Goal: Information Seeking & Learning: Learn about a topic

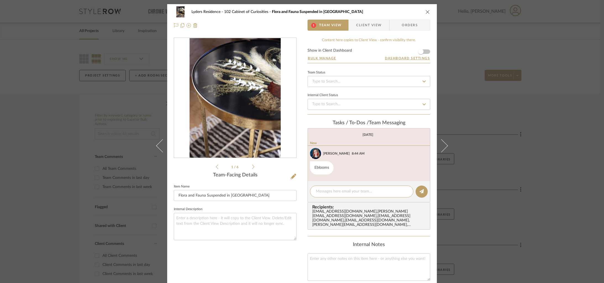
click at [252, 169] on icon at bounding box center [253, 166] width 2 height 5
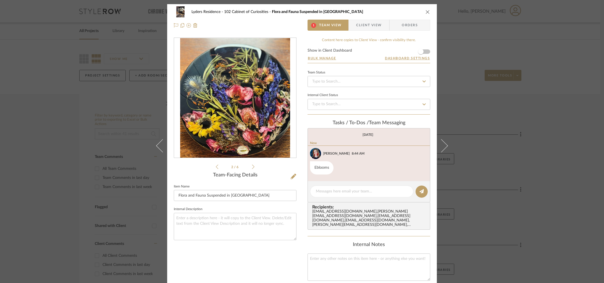
click at [252, 169] on icon at bounding box center [253, 166] width 2 height 5
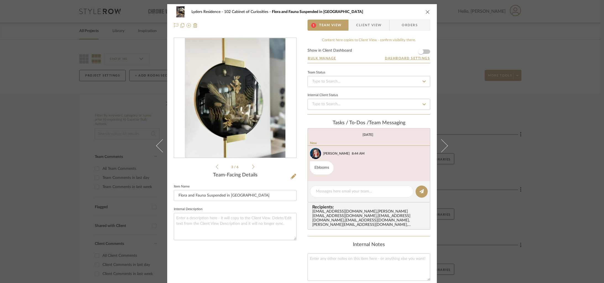
click at [252, 169] on icon at bounding box center [253, 166] width 2 height 5
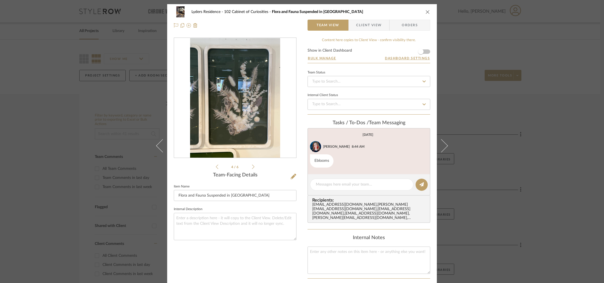
click at [252, 169] on icon at bounding box center [253, 166] width 2 height 5
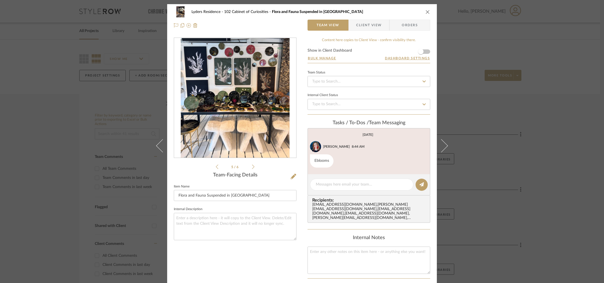
click at [252, 169] on icon at bounding box center [253, 166] width 2 height 5
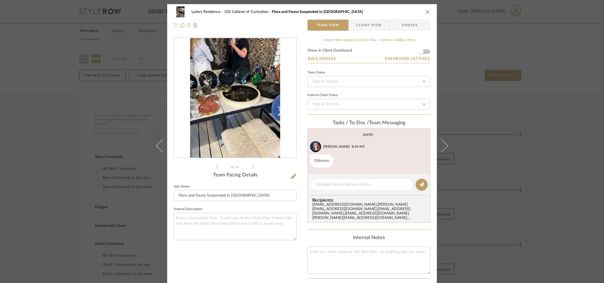
click at [120, 151] on div "Lyders Residence 102 Cabinet of Curiosities Flora and Fauna Suspended in Resin …" at bounding box center [302, 141] width 604 height 283
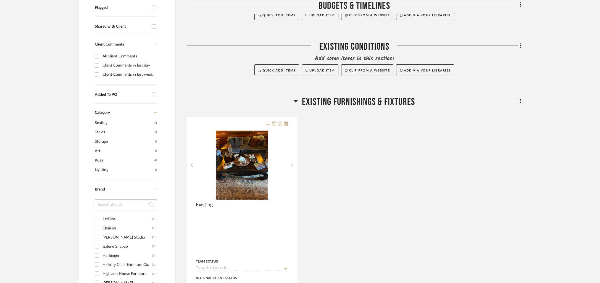
scroll to position [205, 0]
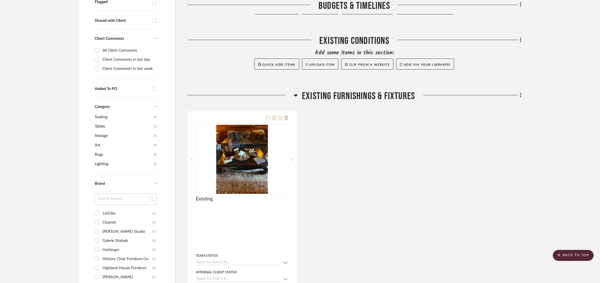
click at [375, 94] on span "Existing Furnishings & Fixtures" at bounding box center [358, 96] width 113 height 12
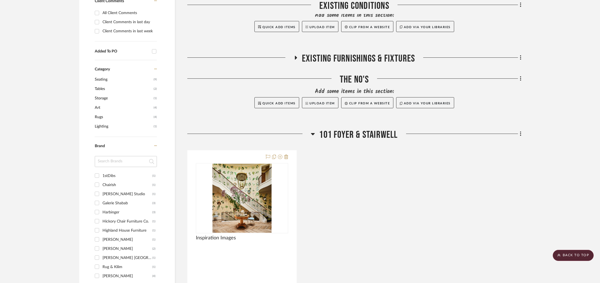
scroll to position [290, 0]
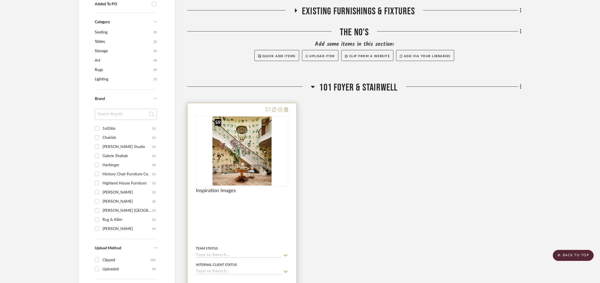
click at [0, 0] on img at bounding box center [0, 0] width 0 height 0
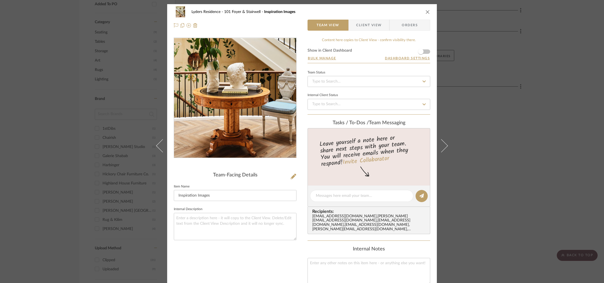
click at [234, 131] on img "0" at bounding box center [235, 98] width 103 height 120
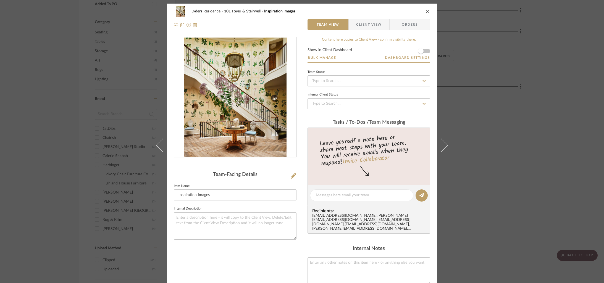
drag, startPoint x: 516, startPoint y: 143, endPoint x: 501, endPoint y: 143, distance: 14.7
click at [517, 142] on div "Lyders Residence 101 Foyer & Stairwell Inspiration Images Team View Client View…" at bounding box center [302, 141] width 604 height 283
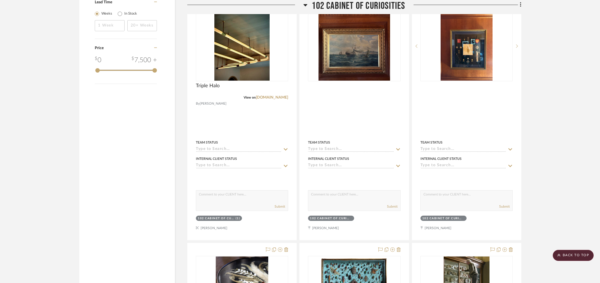
scroll to position [667, 0]
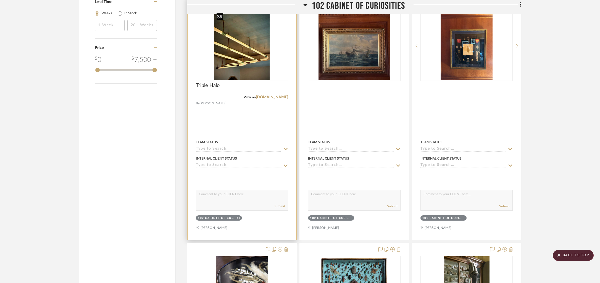
click at [0, 0] on img at bounding box center [0, 0] width 0 height 0
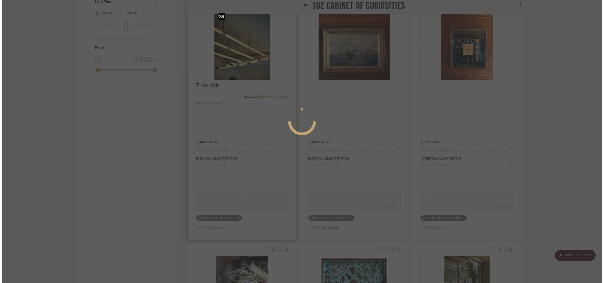
scroll to position [0, 0]
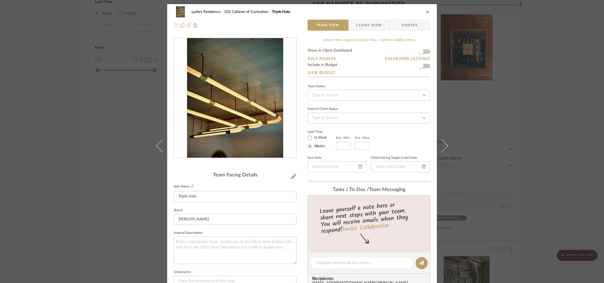
click at [240, 87] on div at bounding box center [235, 98] width 122 height 121
click at [241, 104] on img "0" at bounding box center [235, 98] width 96 height 120
drag, startPoint x: 543, startPoint y: 101, endPoint x: 519, endPoint y: 98, distance: 24.7
click at [543, 101] on div "Lyders Residence 102 Cabinet of Curiosities Triple Halo Team View Client View O…" at bounding box center [302, 141] width 604 height 283
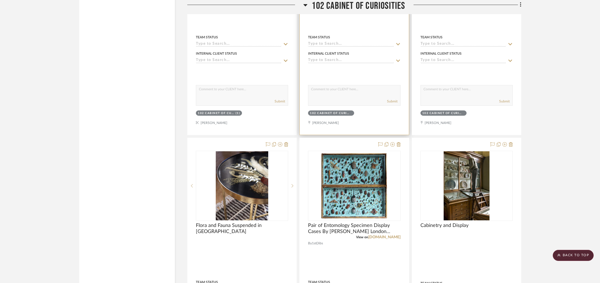
scroll to position [891, 0]
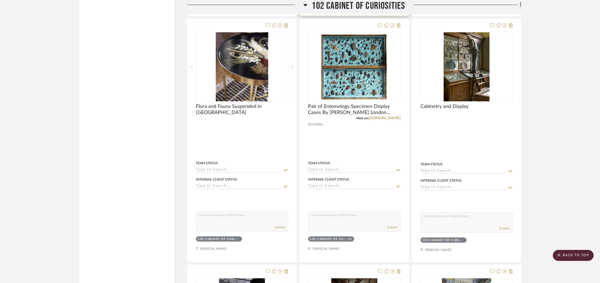
click at [362, 69] on img "0" at bounding box center [354, 66] width 69 height 69
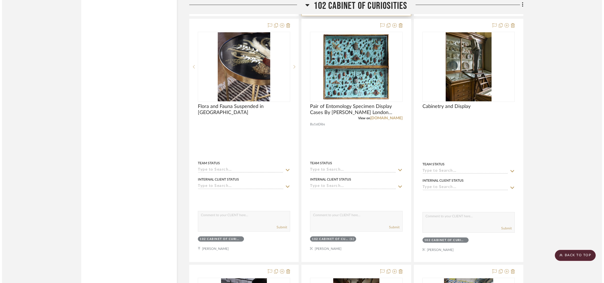
scroll to position [0, 0]
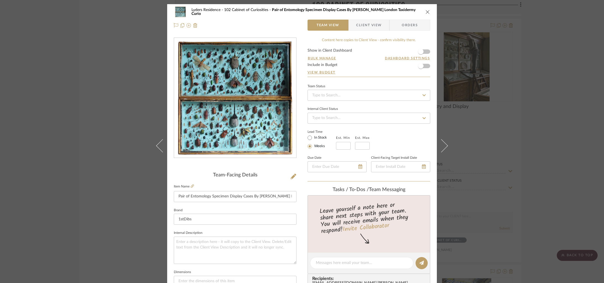
click at [517, 84] on div "Lyders Residence 102 Cabinet of Curiosities Pair of Entomology Specimen Display…" at bounding box center [302, 141] width 604 height 283
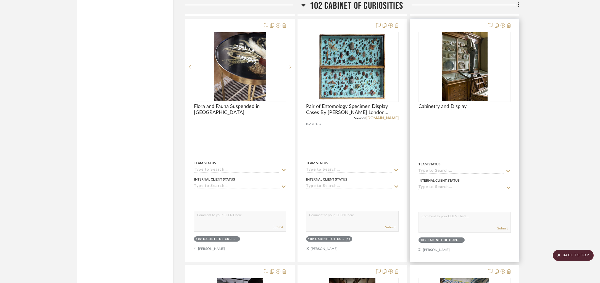
scroll to position [891, 0]
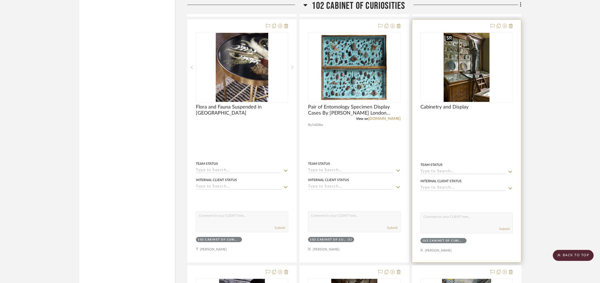
click at [461, 77] on img "0" at bounding box center [467, 67] width 46 height 69
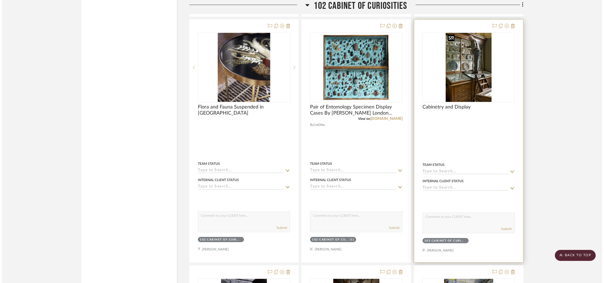
scroll to position [0, 0]
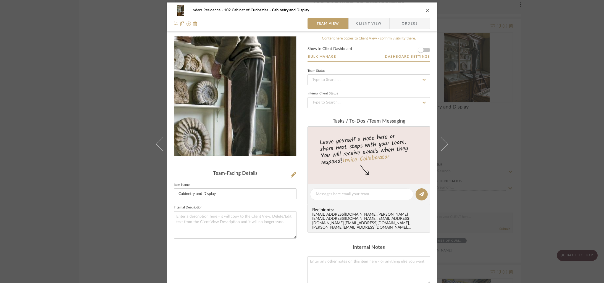
click at [244, 80] on img "0" at bounding box center [235, 96] width 80 height 120
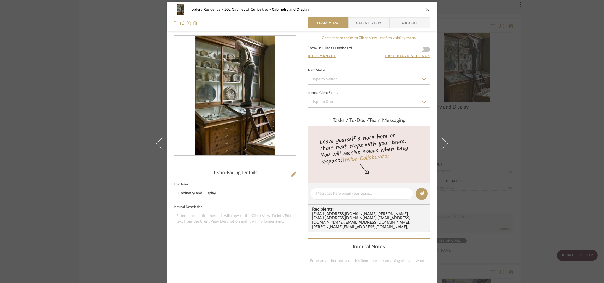
click at [249, 94] on img "0" at bounding box center [235, 96] width 80 height 120
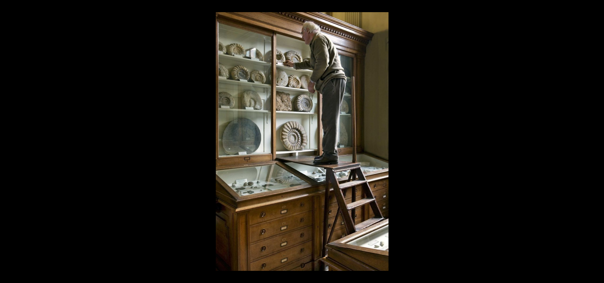
click at [101, 81] on div at bounding box center [302, 141] width 604 height 283
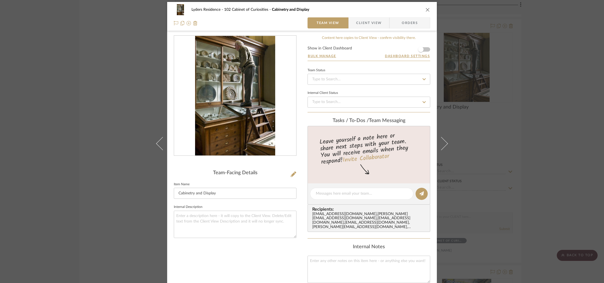
scroll to position [2, 0]
click at [75, 81] on div "Lyders Residence 102 Cabinet of Curiosities Cabinetry and Display Team View Cli…" at bounding box center [302, 141] width 604 height 283
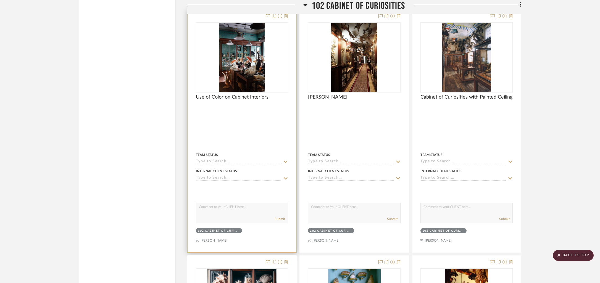
scroll to position [1140, 0]
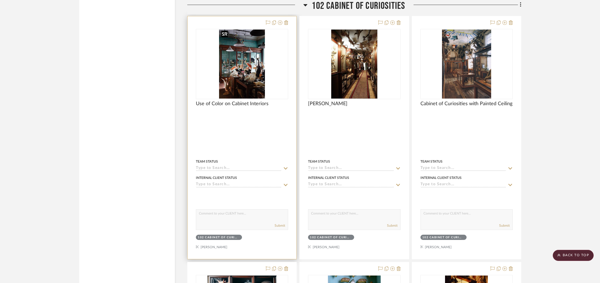
click at [0, 0] on img at bounding box center [0, 0] width 0 height 0
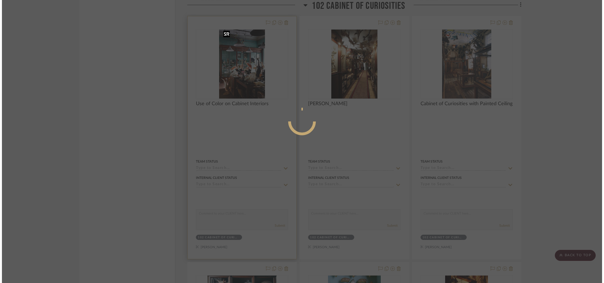
scroll to position [0, 0]
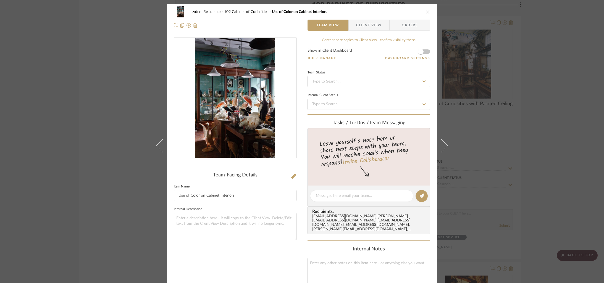
click at [251, 79] on img "0" at bounding box center [235, 98] width 80 height 120
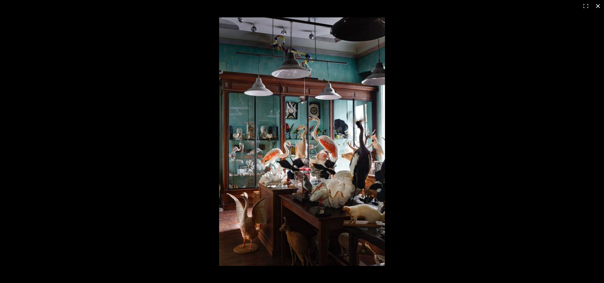
click at [92, 62] on div at bounding box center [302, 141] width 604 height 283
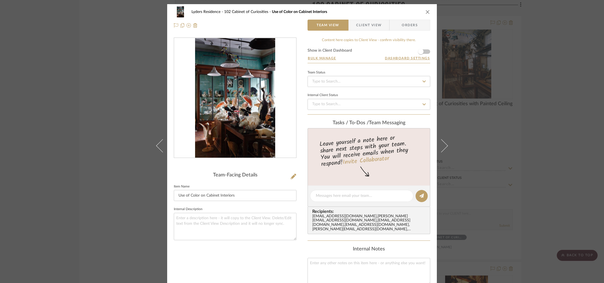
click at [92, 62] on div "Lyders Residence 102 Cabinet of Curiosities Use of Color on Cabinet Interiors T…" at bounding box center [302, 141] width 604 height 283
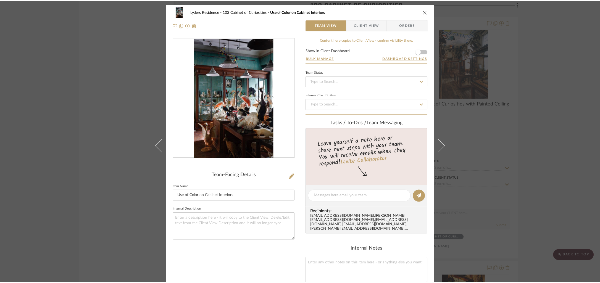
scroll to position [1140, 0]
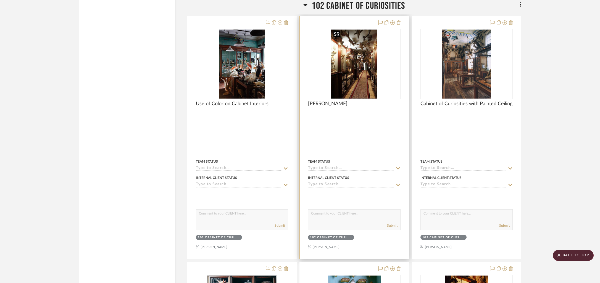
click at [362, 72] on img "0" at bounding box center [354, 64] width 46 height 69
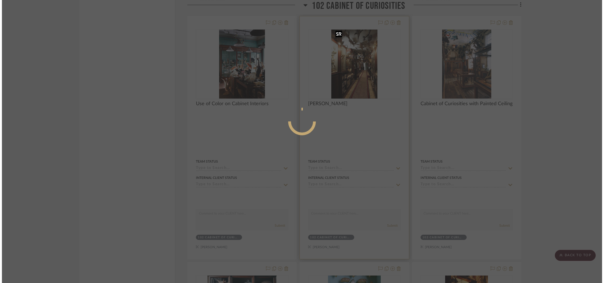
scroll to position [0, 0]
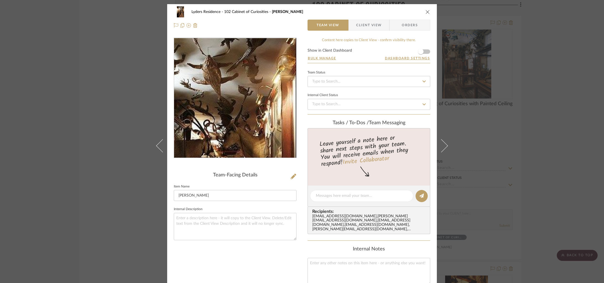
click at [259, 75] on img "0" at bounding box center [235, 98] width 80 height 120
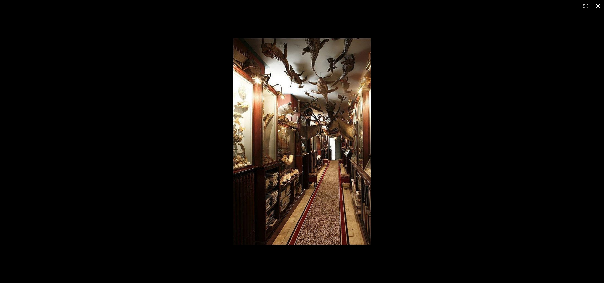
click at [482, 90] on div at bounding box center [475, 151] width 484 height 227
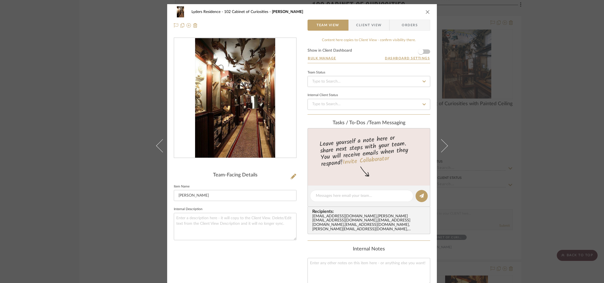
click at [521, 89] on div "Lyders Residence 102 Cabinet of Curiosities [PERSON_NAME] Team View Client View…" at bounding box center [302, 141] width 604 height 283
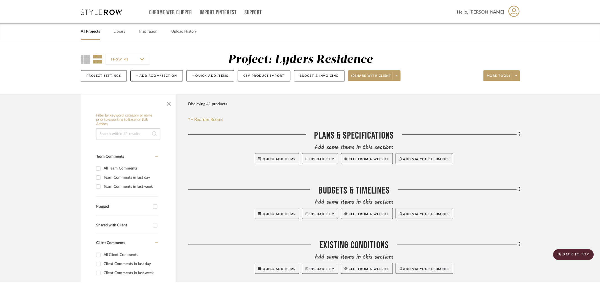
scroll to position [1140, 0]
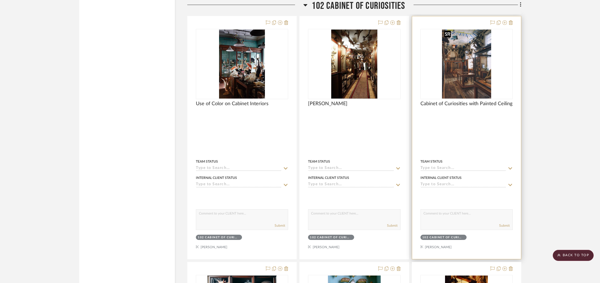
click at [0, 0] on img at bounding box center [0, 0] width 0 height 0
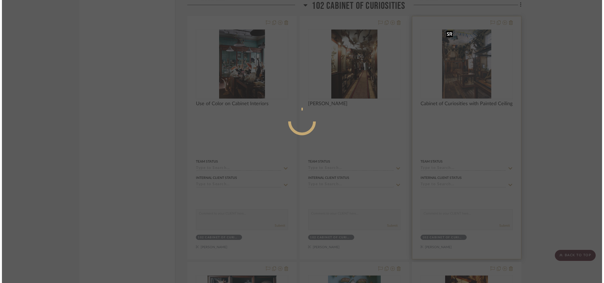
scroll to position [0, 0]
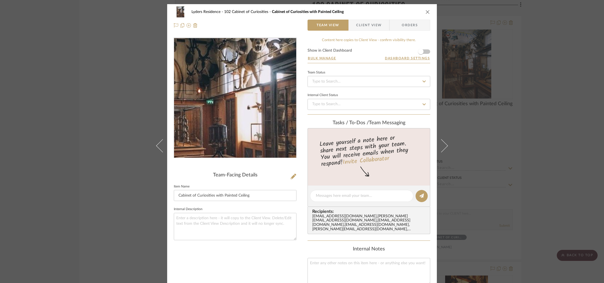
click at [236, 92] on img "0" at bounding box center [235, 98] width 86 height 120
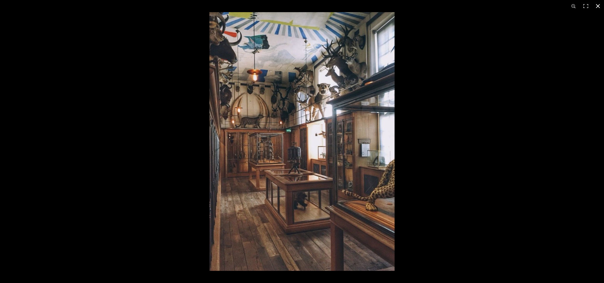
click at [506, 73] on div at bounding box center [512, 153] width 604 height 283
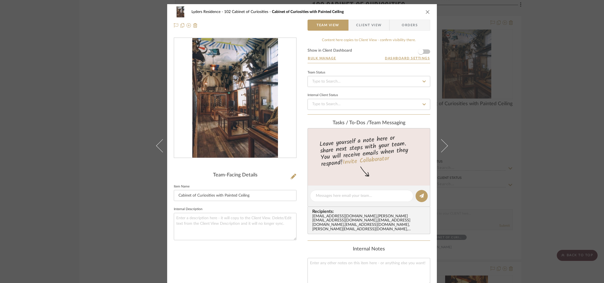
click at [506, 73] on div "Lyders Residence 102 Cabinet of Curiosities Cabinet of Curiosities with Painted…" at bounding box center [302, 141] width 604 height 283
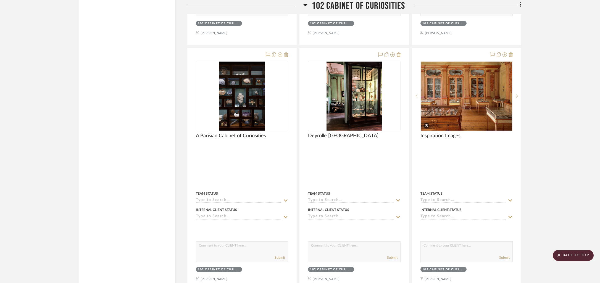
scroll to position [1601, 0]
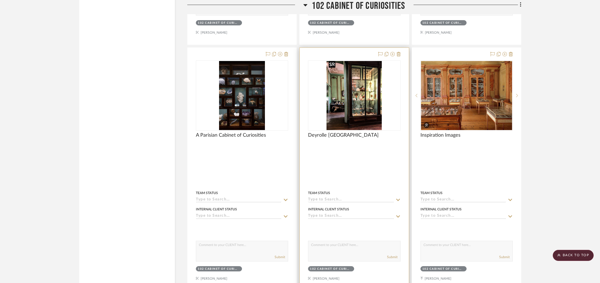
click at [359, 89] on img "0" at bounding box center [354, 95] width 55 height 69
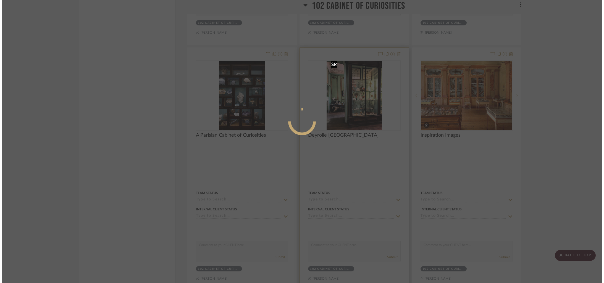
scroll to position [0, 0]
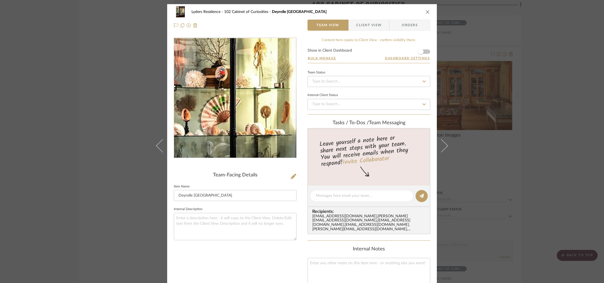
click at [253, 94] on img "0" at bounding box center [235, 98] width 96 height 120
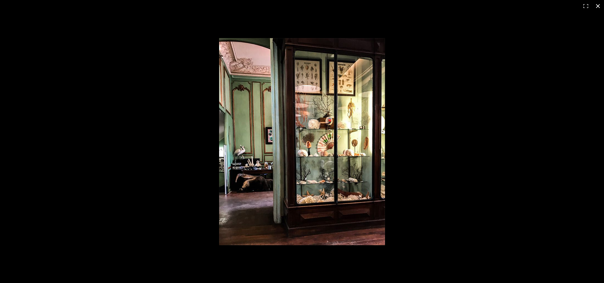
click at [479, 101] on div at bounding box center [461, 151] width 484 height 227
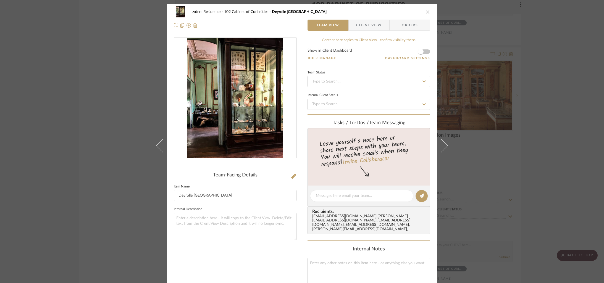
click at [519, 101] on div "Lyders Residence 102 Cabinet of Curiosities Deyrolle [GEOGRAPHIC_DATA] Team Vie…" at bounding box center [302, 141] width 604 height 283
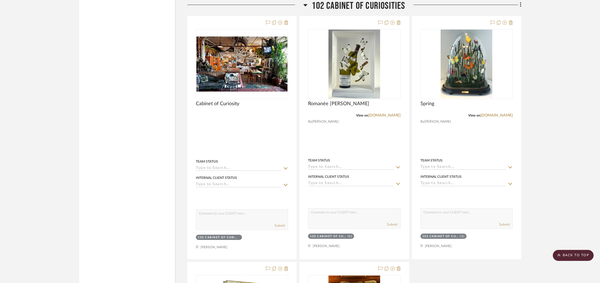
scroll to position [1878, 0]
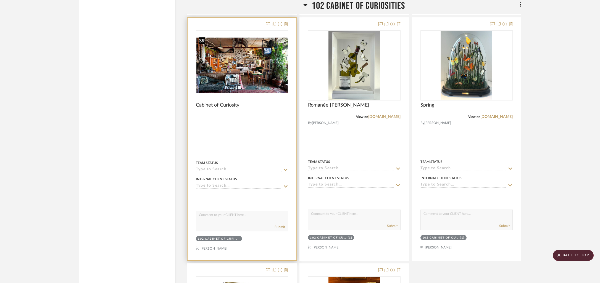
click at [0, 0] on img at bounding box center [0, 0] width 0 height 0
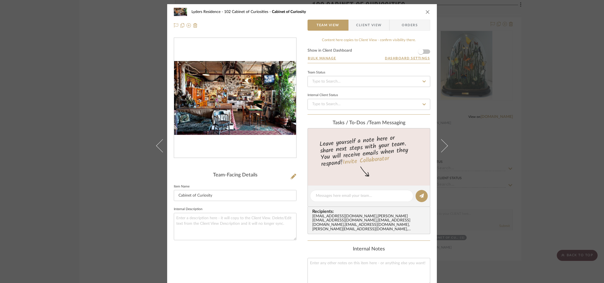
click at [235, 72] on div at bounding box center [235, 98] width 122 height 121
click at [227, 79] on img "0" at bounding box center [235, 98] width 122 height 74
click at [534, 101] on div "Lyders Residence 102 Cabinet of Curiosities Cabinet of Curiosity Team View Clie…" at bounding box center [302, 141] width 604 height 283
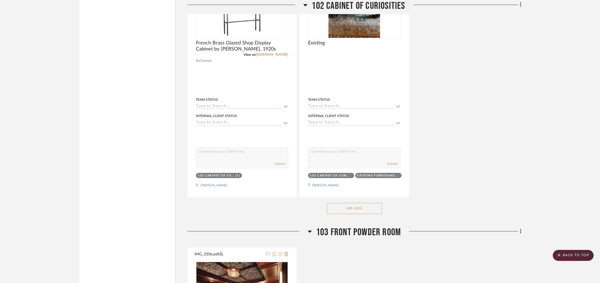
scroll to position [2080, 0]
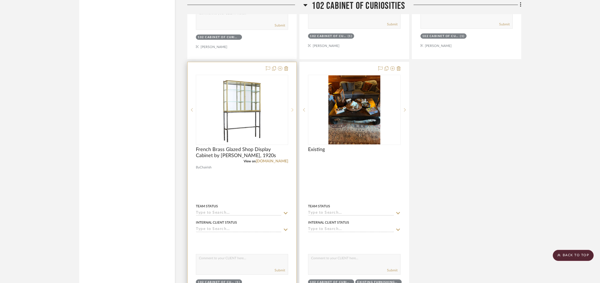
click at [293, 108] on icon at bounding box center [293, 110] width 2 height 4
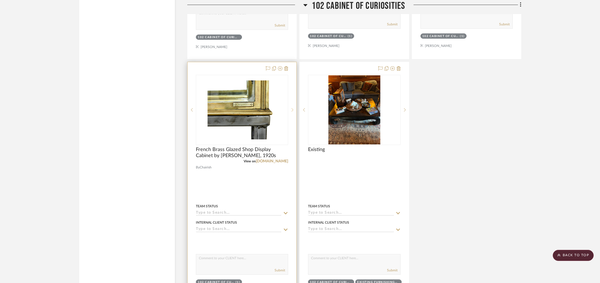
click at [293, 108] on icon at bounding box center [293, 110] width 2 height 4
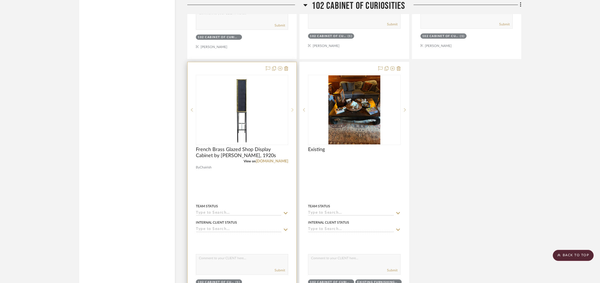
click at [293, 108] on icon at bounding box center [293, 110] width 2 height 4
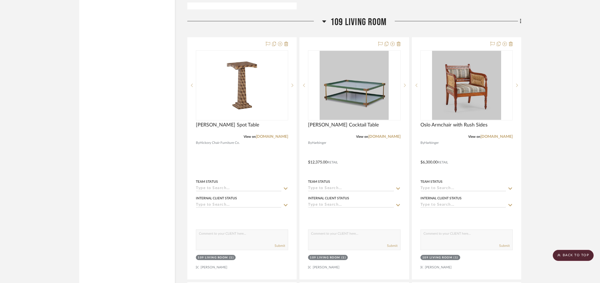
scroll to position [3376, 0]
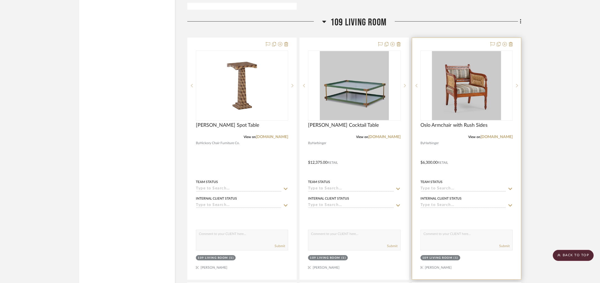
click at [0, 0] on div at bounding box center [0, 0] width 0 height 0
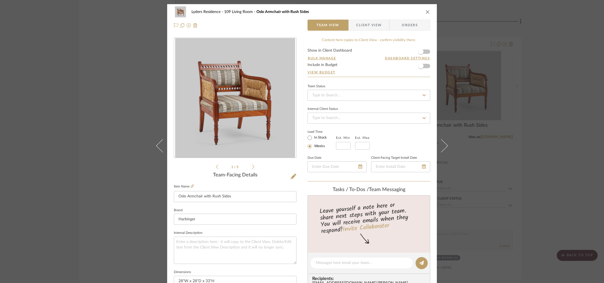
click at [259, 100] on div "0" at bounding box center [235, 98] width 122 height 120
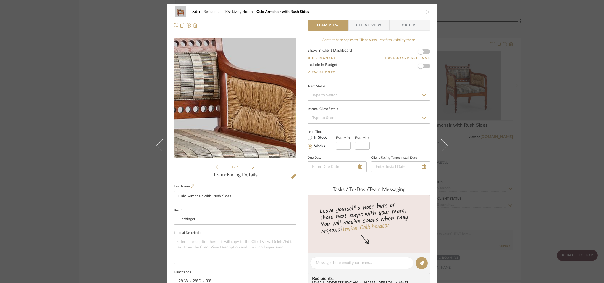
click at [244, 85] on img "0" at bounding box center [235, 98] width 120 height 120
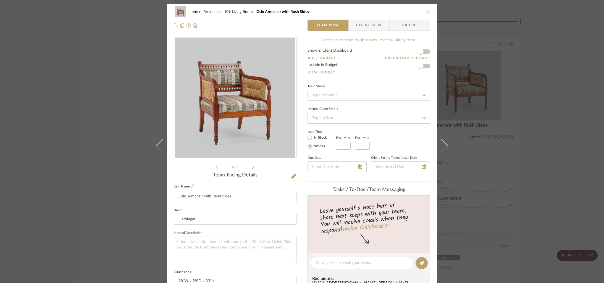
drag, startPoint x: 543, startPoint y: 103, endPoint x: 537, endPoint y: 103, distance: 6.1
click at [543, 103] on div "Lyders Residence 109 Living Room [GEOGRAPHIC_DATA] Armchair with Rush Sides Tea…" at bounding box center [302, 141] width 604 height 283
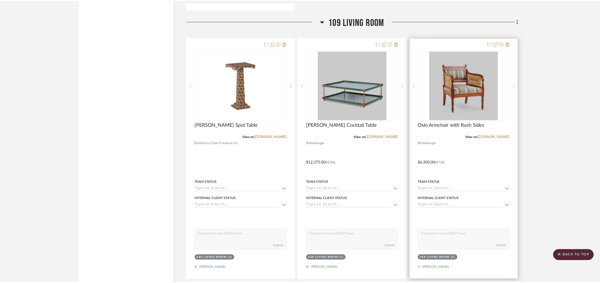
scroll to position [3376, 0]
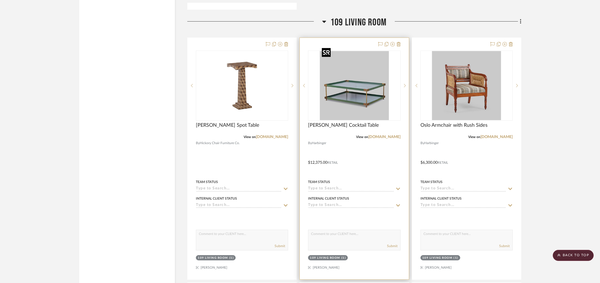
click at [342, 82] on img "0" at bounding box center [354, 85] width 69 height 69
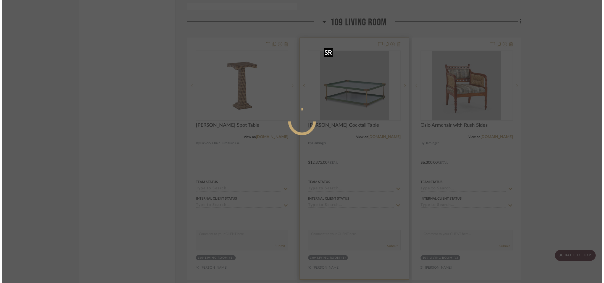
scroll to position [0, 0]
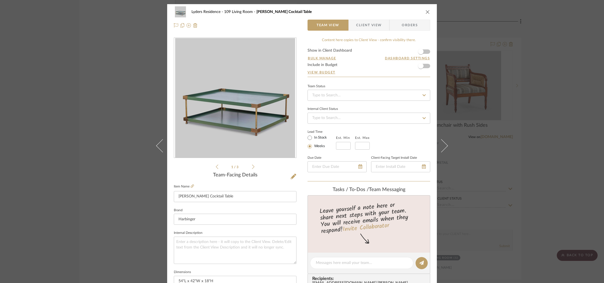
click at [224, 104] on img "0" at bounding box center [235, 98] width 120 height 120
click at [494, 126] on div "Lyders Residence 109 Living Room [PERSON_NAME] Cocktail Table Team View Client …" at bounding box center [302, 141] width 604 height 283
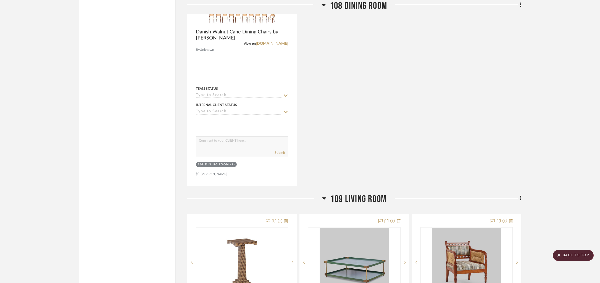
scroll to position [2781, 0]
